Goal: Find contact information: Find contact information

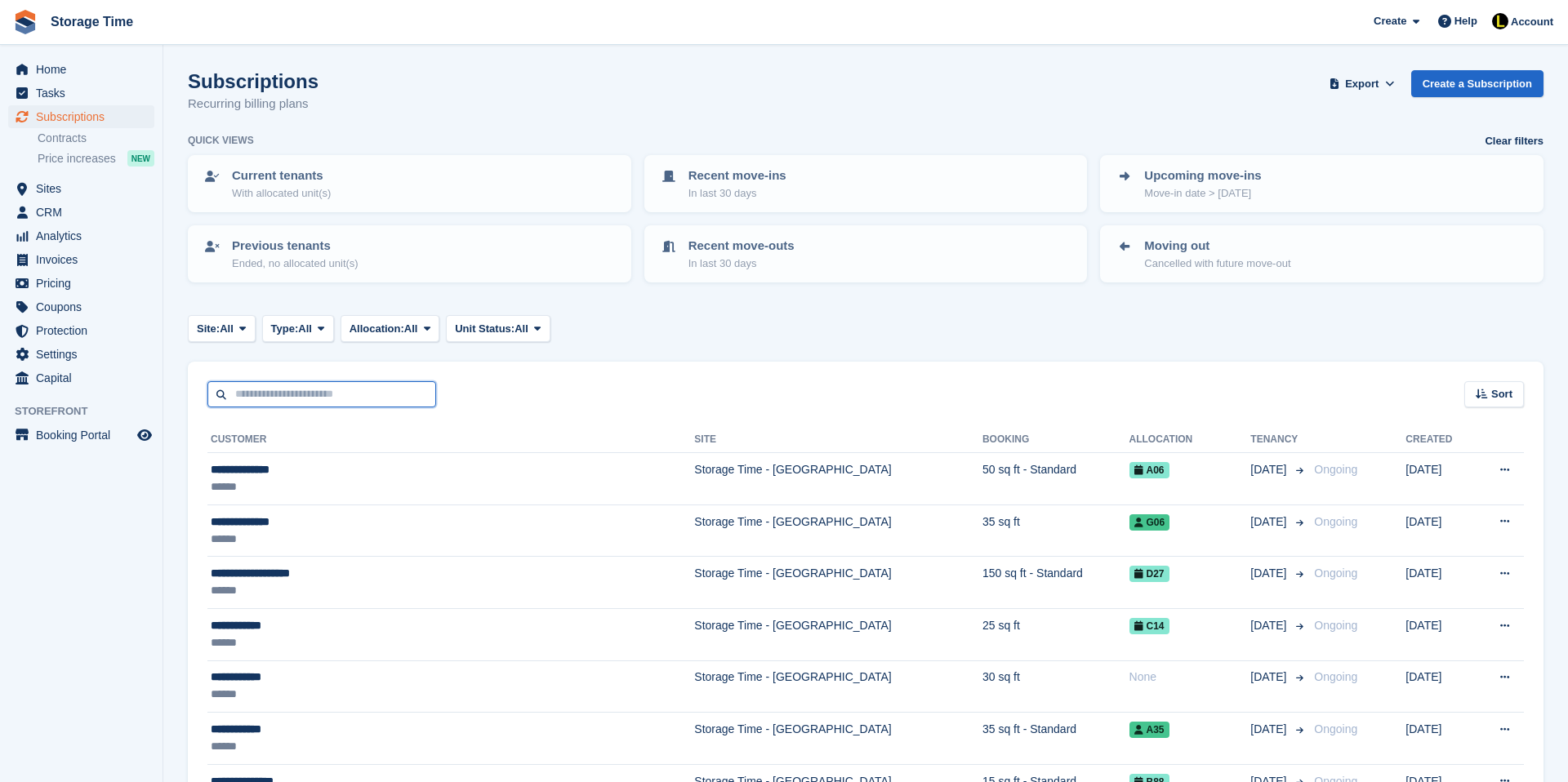
click at [304, 391] on input "text" at bounding box center [322, 394] width 229 height 27
type input "******"
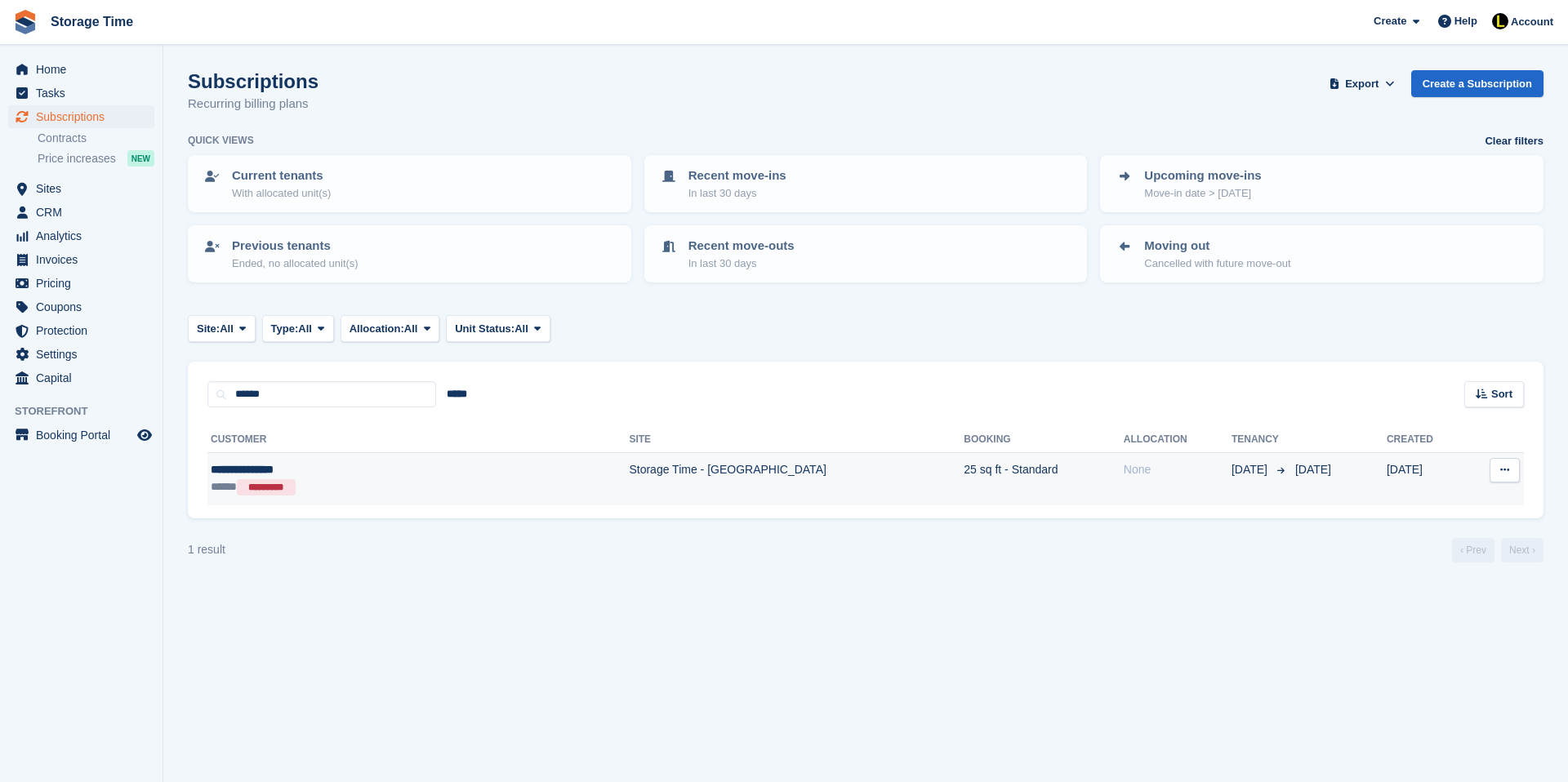
click at [401, 467] on div "**********" at bounding box center [334, 470] width 245 height 17
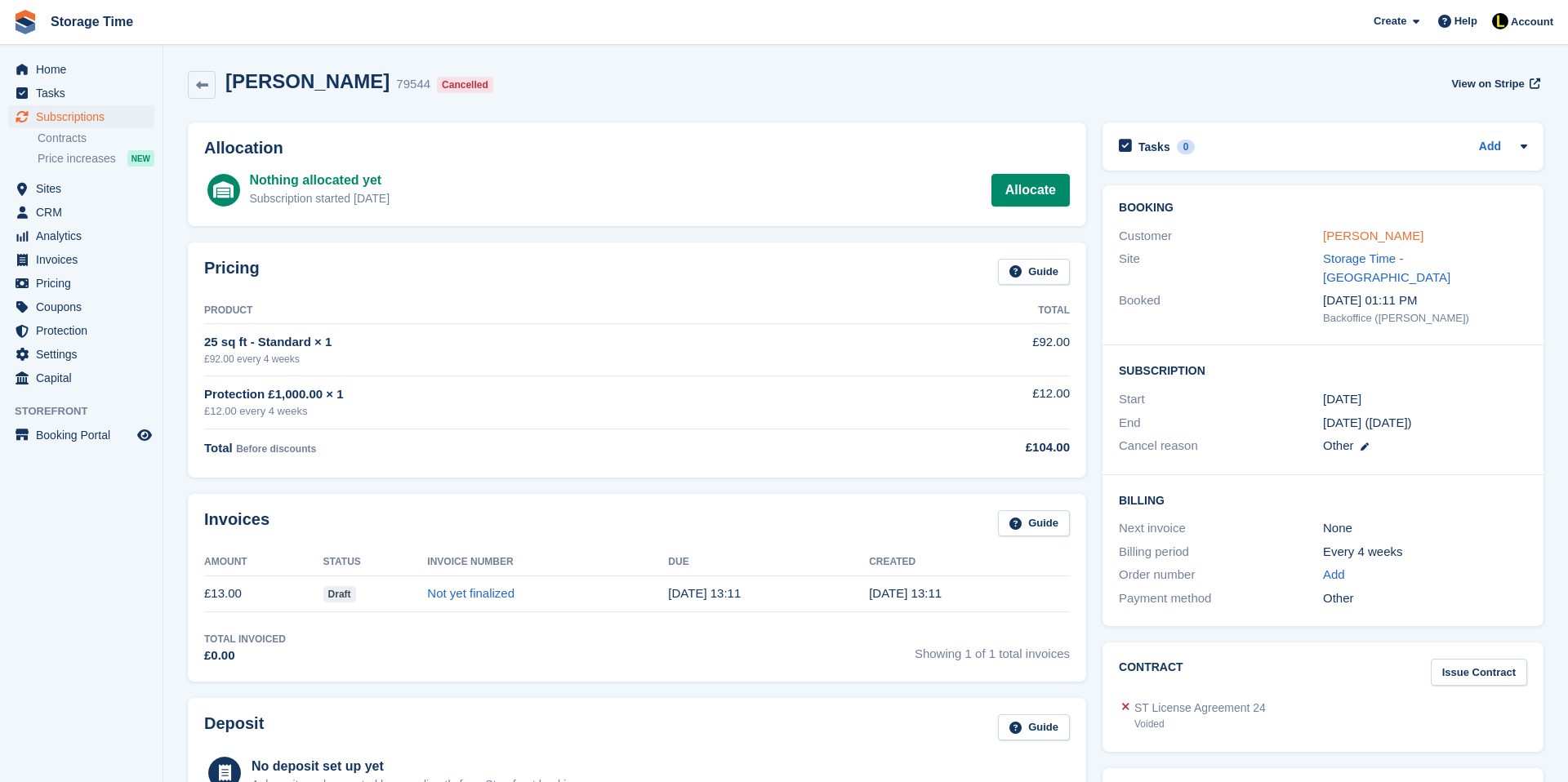
click at [1420, 235] on link "[PERSON_NAME]" at bounding box center [1372, 236] width 100 height 14
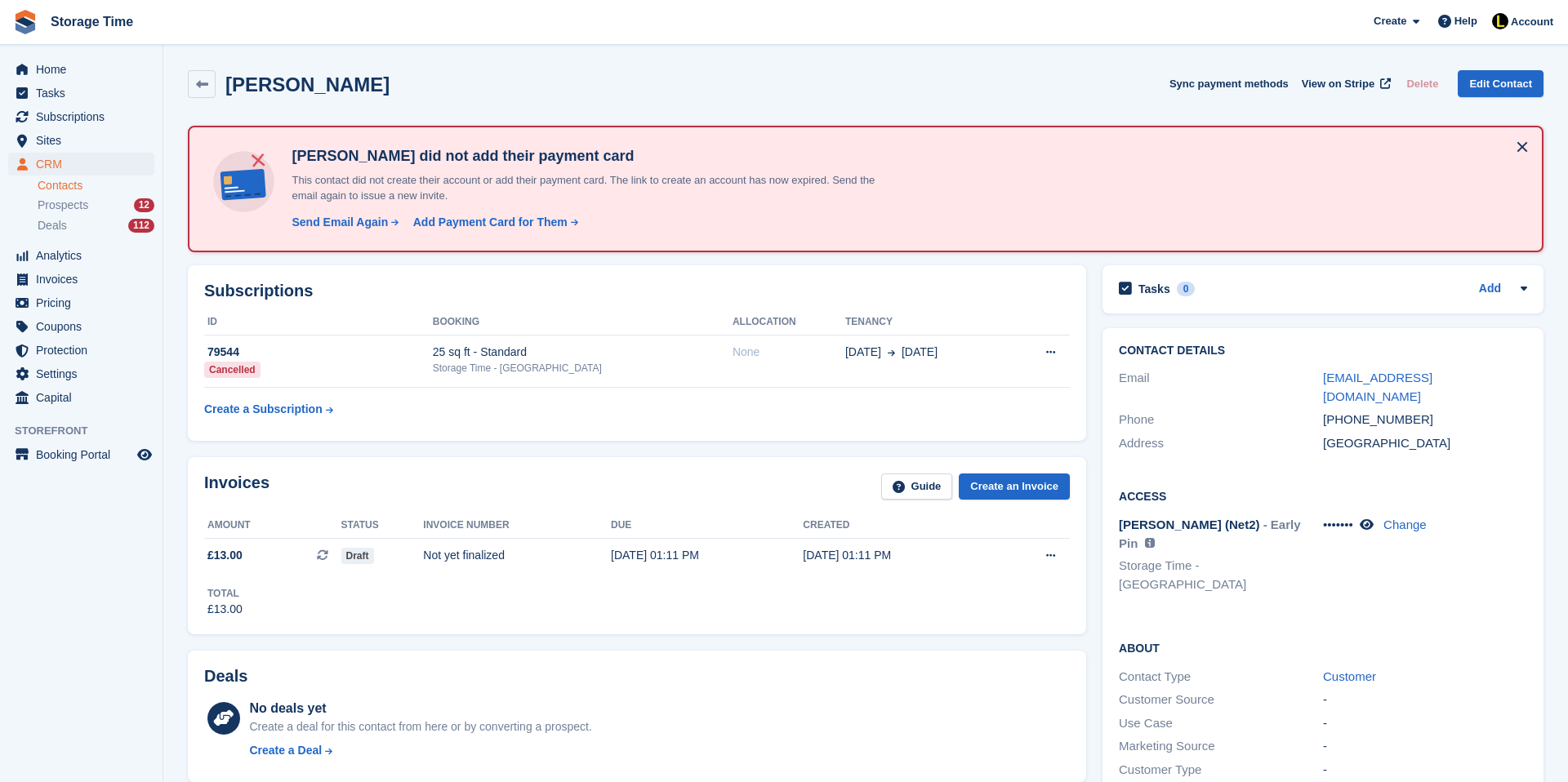
drag, startPoint x: 1424, startPoint y: 400, endPoint x: 1321, endPoint y: 383, distance: 104.4
click at [1321, 382] on div "Email michaeltheboss01012022@gmail.com" at bounding box center [1323, 387] width 408 height 42
copy div "michaeltheboss01012022@gmail.com"
drag, startPoint x: 1433, startPoint y: 417, endPoint x: 1318, endPoint y: 416, distance: 115.0
click at [1318, 416] on div "Phone +447949955548" at bounding box center [1323, 420] width 408 height 24
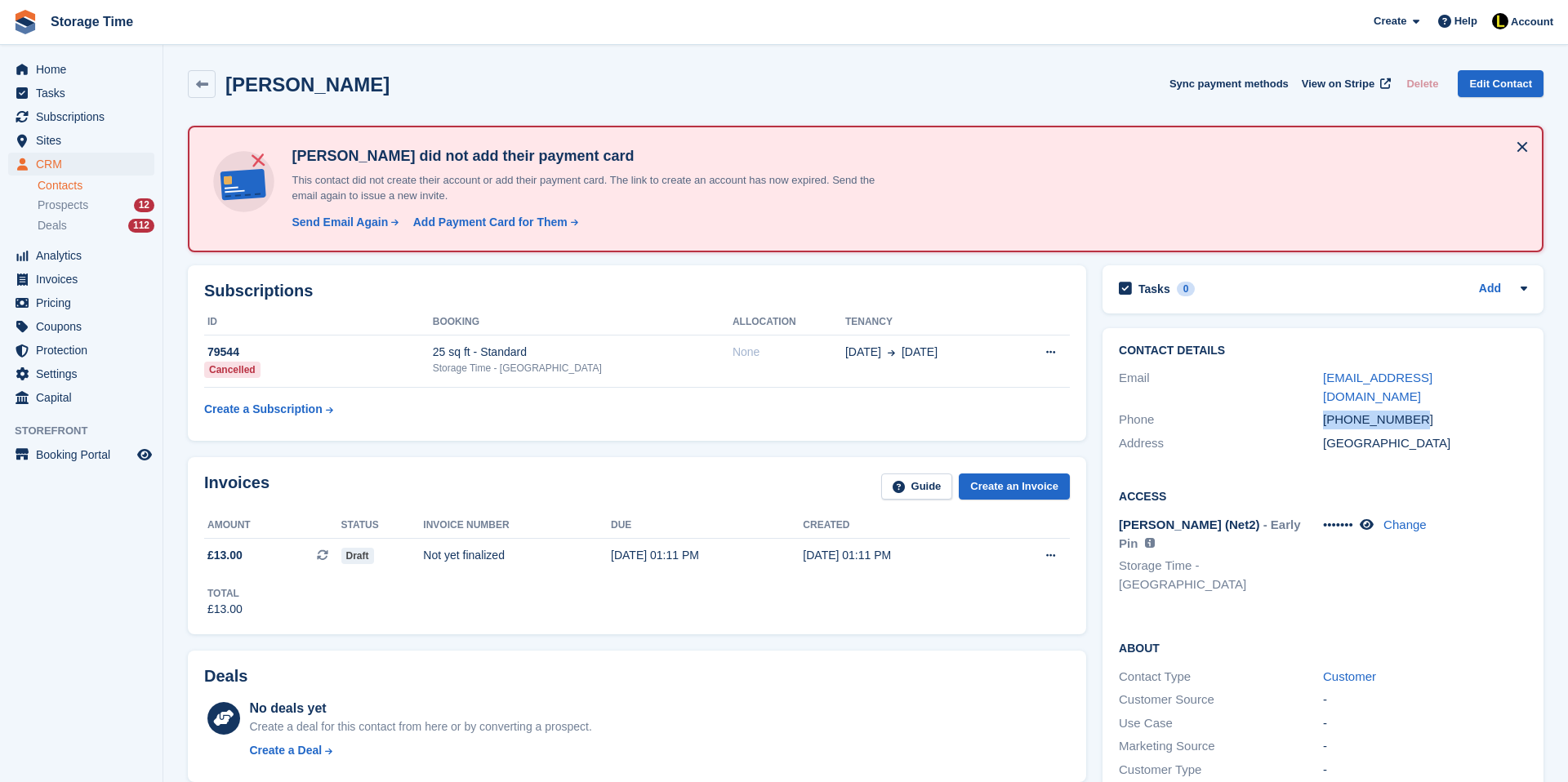
copy div "+447949955548"
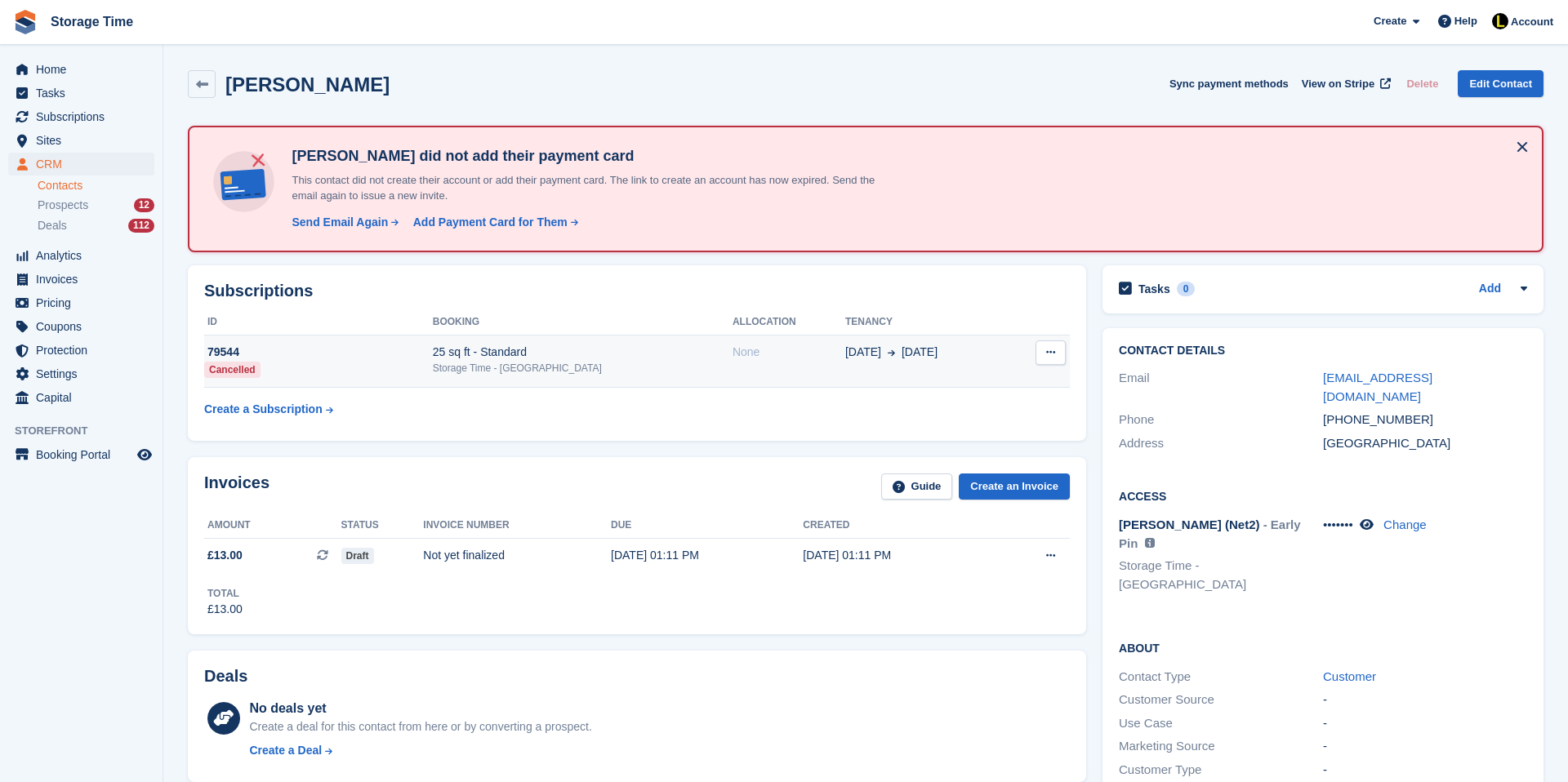
click at [733, 358] on div "None" at bounding box center [788, 352] width 112 height 17
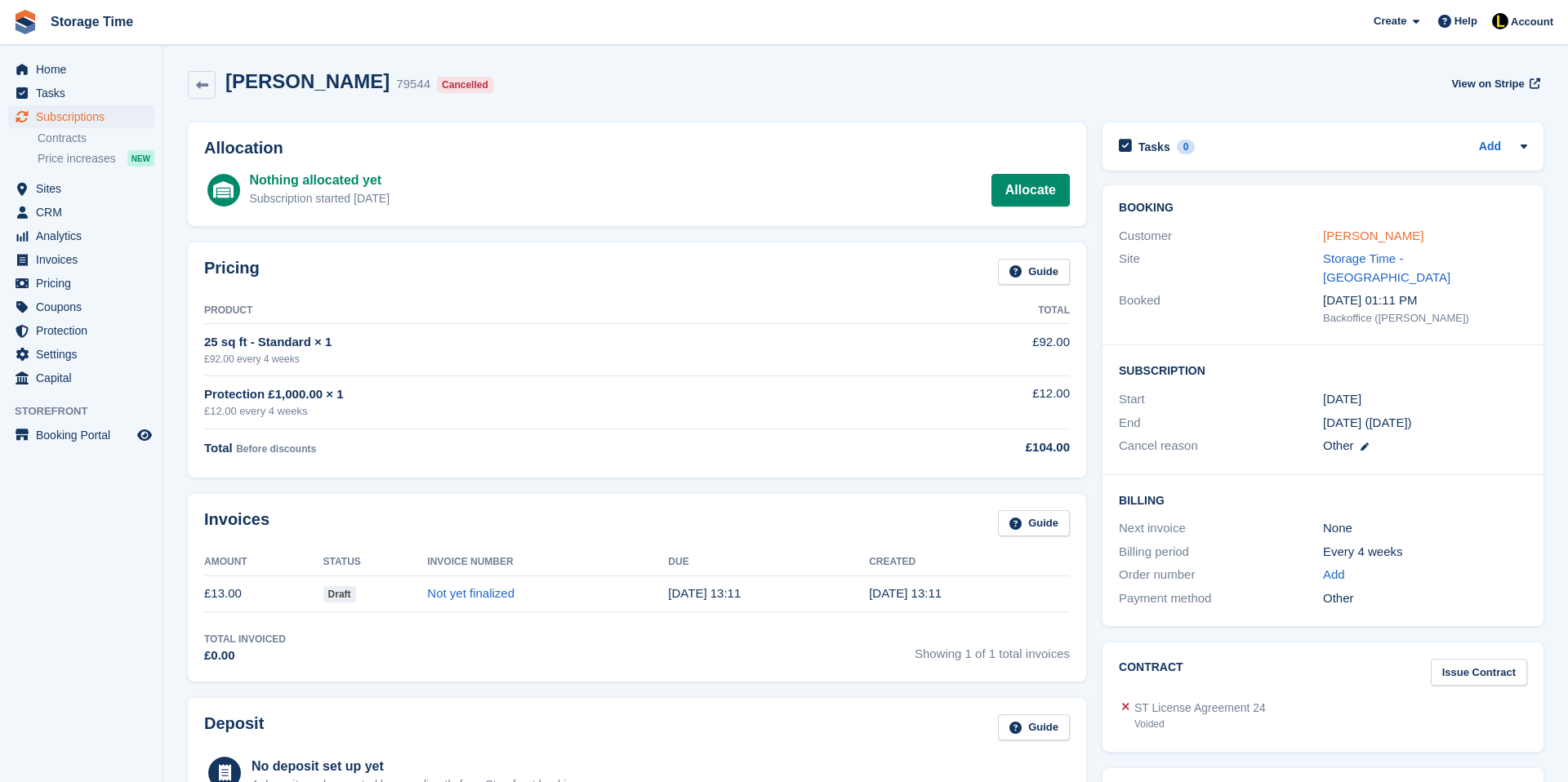
click at [1381, 239] on link "[PERSON_NAME]" at bounding box center [1372, 236] width 100 height 14
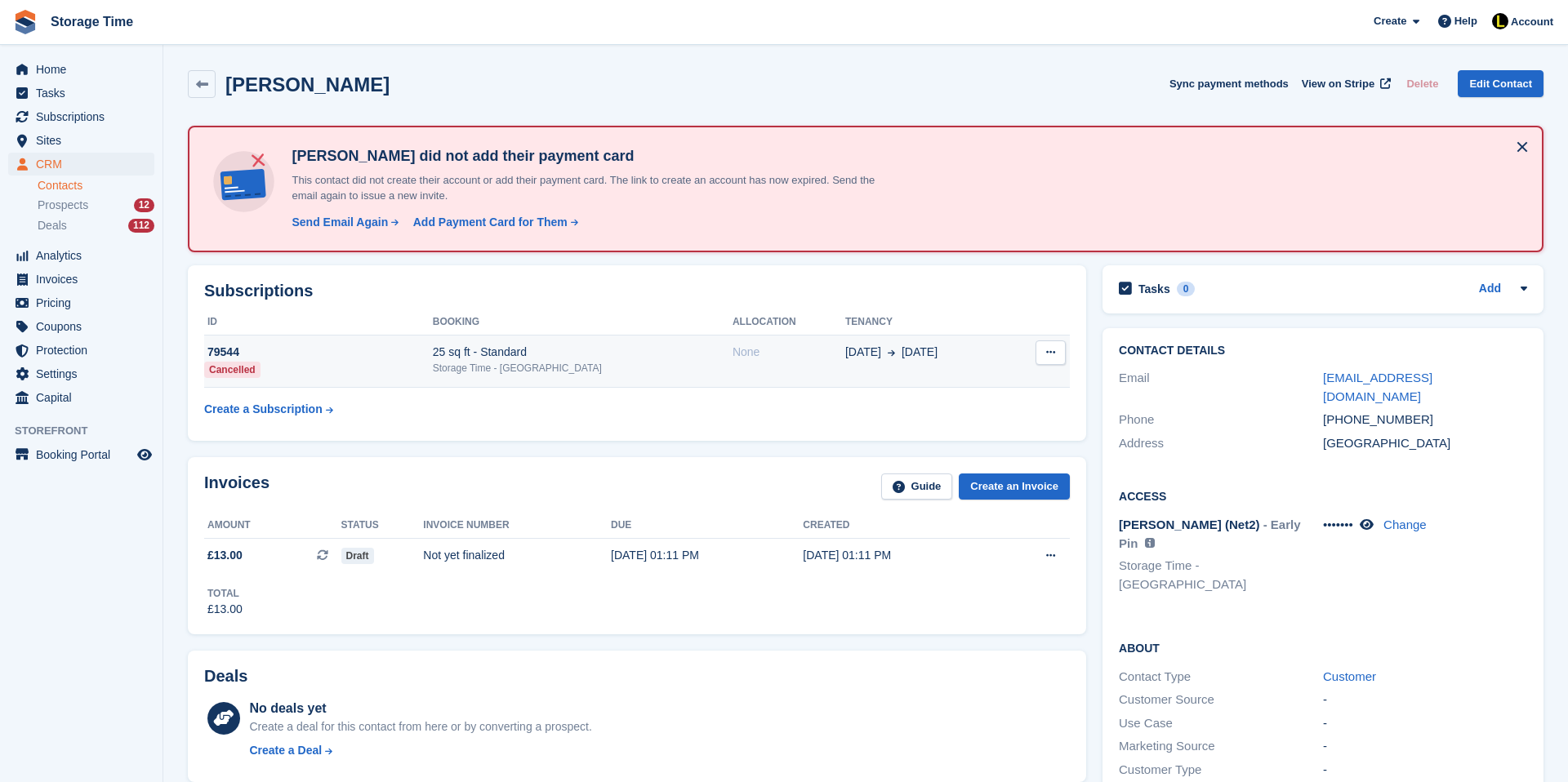
click at [733, 374] on td "None" at bounding box center [788, 361] width 112 height 52
